Goal: Check status

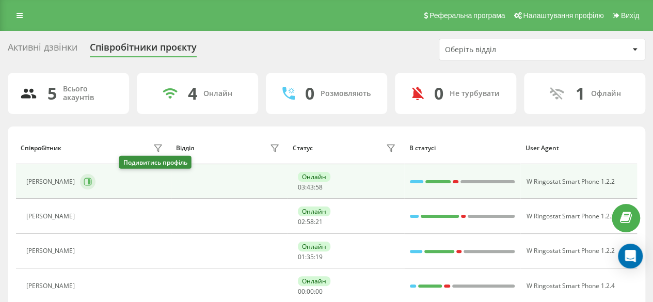
click at [92, 180] on icon at bounding box center [88, 182] width 8 height 8
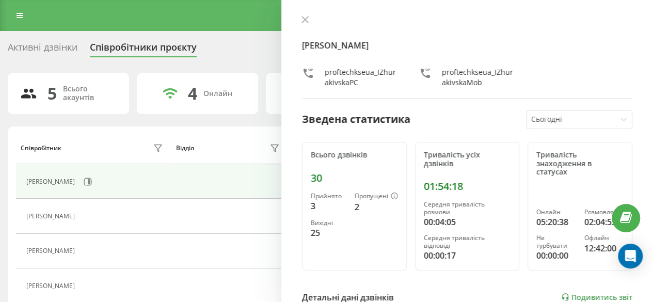
click at [306, 14] on div "[PERSON_NAME] proftechkseua_IZhurakivskaPC proftechkseua_IZhurakivskaMob Зведен…" at bounding box center [467, 151] width 372 height 302
click at [306, 18] on icon at bounding box center [305, 19] width 7 height 7
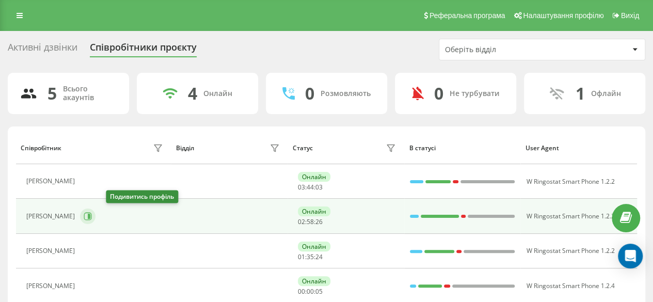
click at [90, 215] on icon at bounding box center [89, 216] width 3 height 5
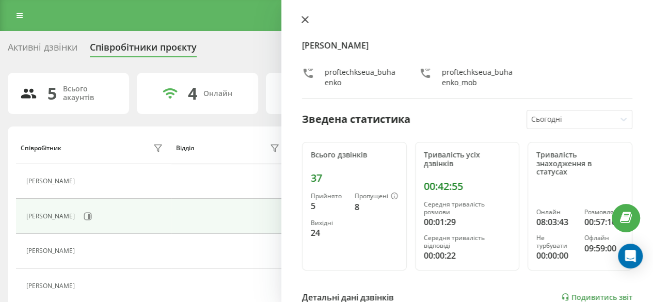
click at [305, 20] on icon at bounding box center [305, 20] width 6 height 6
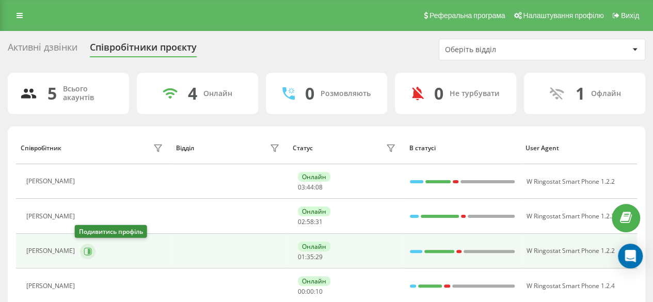
click at [84, 250] on icon at bounding box center [88, 251] width 8 height 8
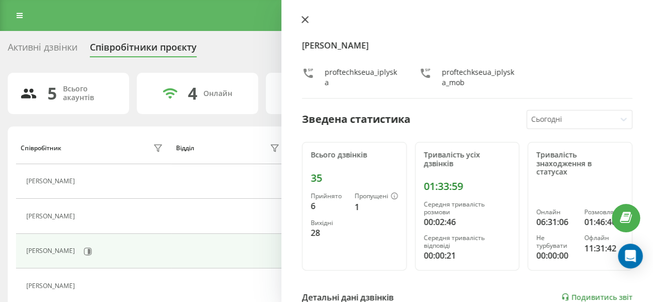
click at [306, 19] on icon at bounding box center [305, 19] width 7 height 7
